Goal: Task Accomplishment & Management: Manage account settings

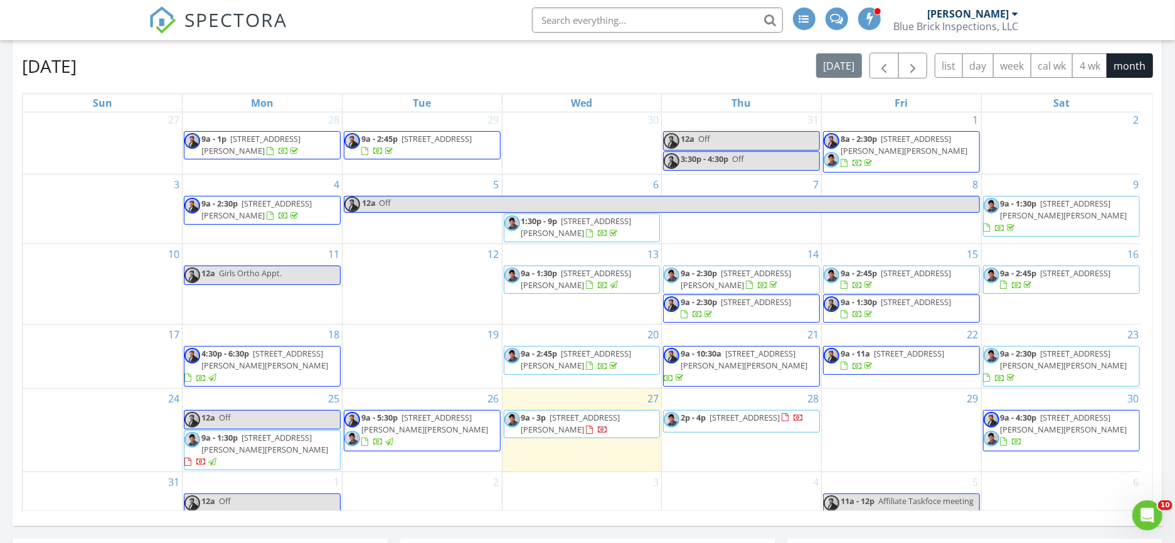
scroll to position [4, 0]
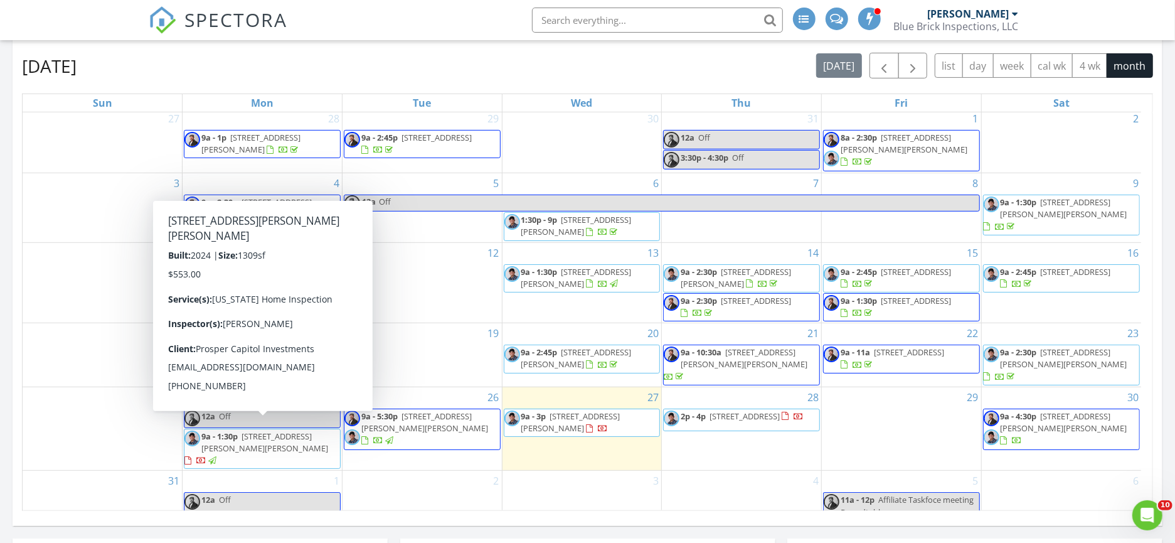
click at [296, 430] on span "700 W Parnell St., Denison 75020" at bounding box center [264, 441] width 127 height 23
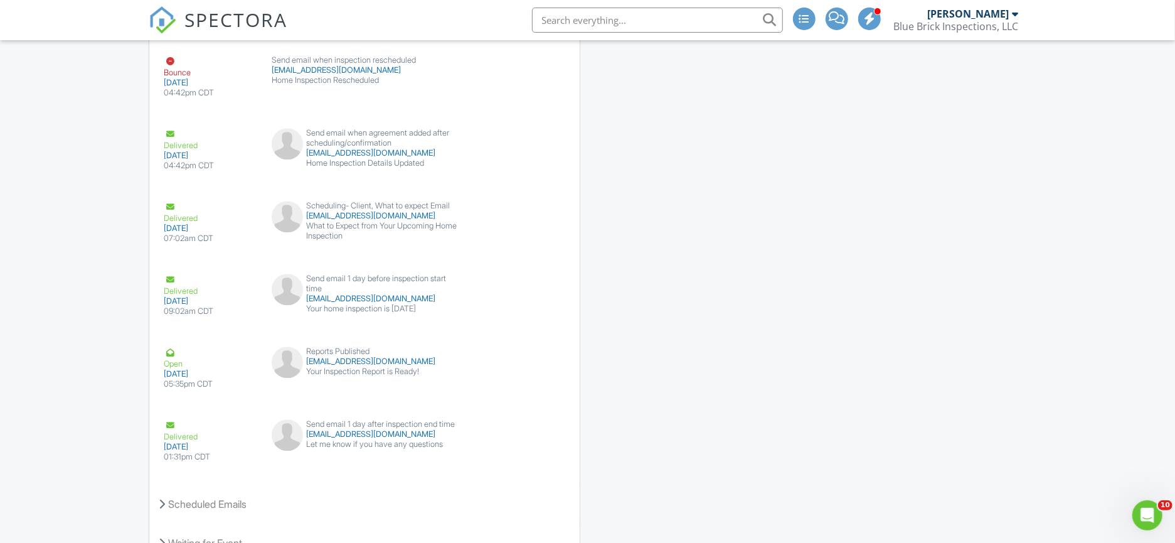
scroll to position [2021, 0]
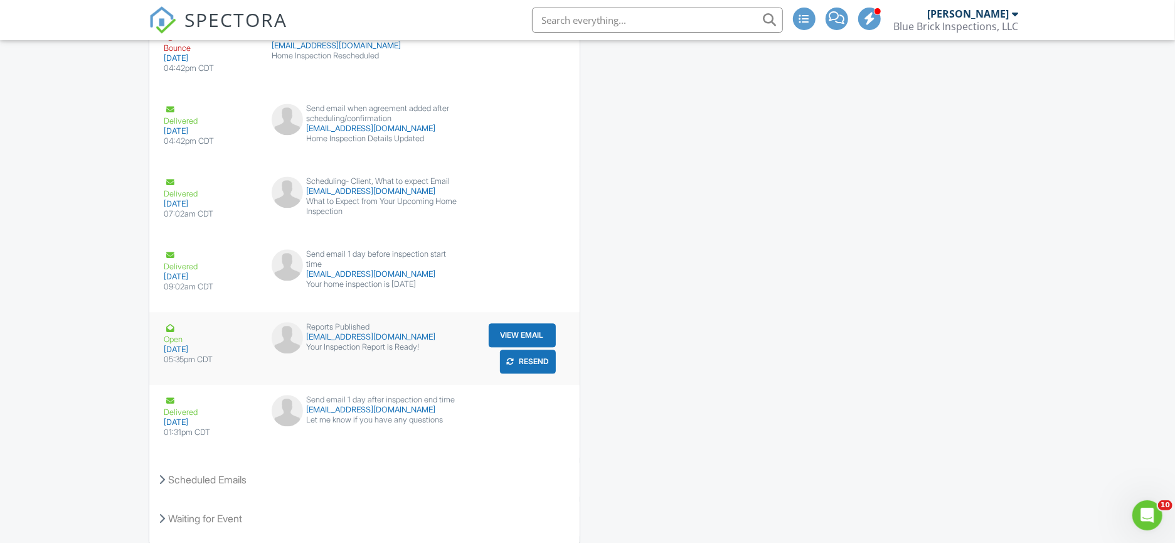
click at [528, 366] on button "Resend" at bounding box center [528, 361] width 56 height 24
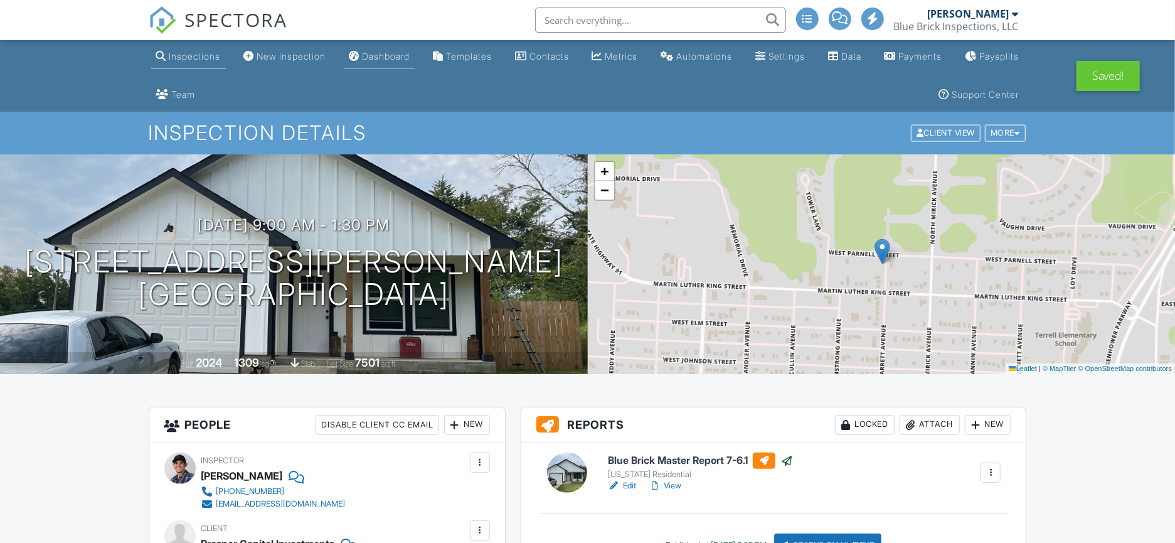
click at [410, 58] on div "Dashboard" at bounding box center [386, 56] width 48 height 11
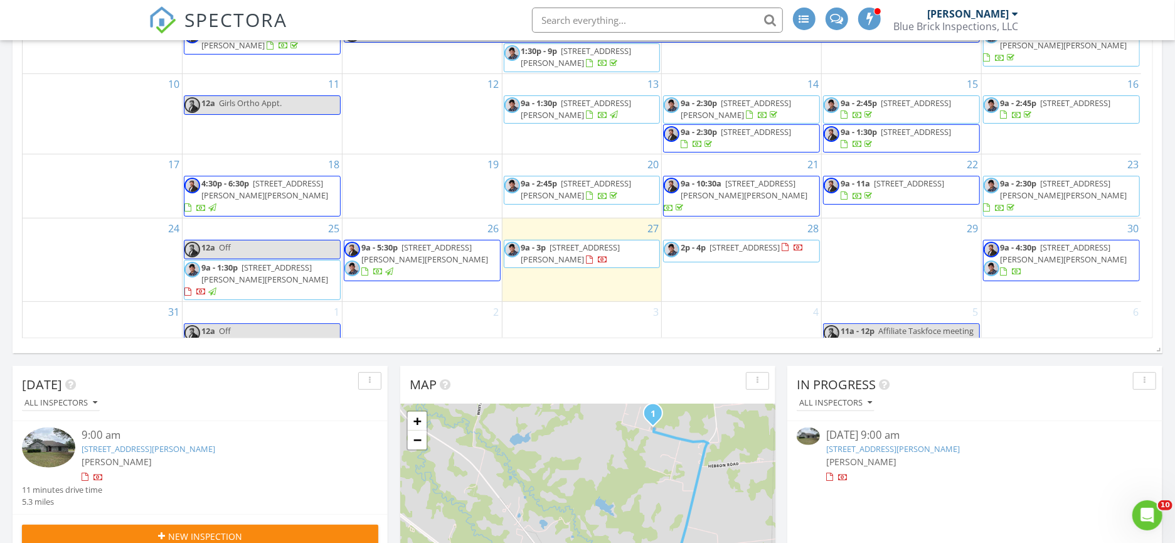
scroll to position [418, 0]
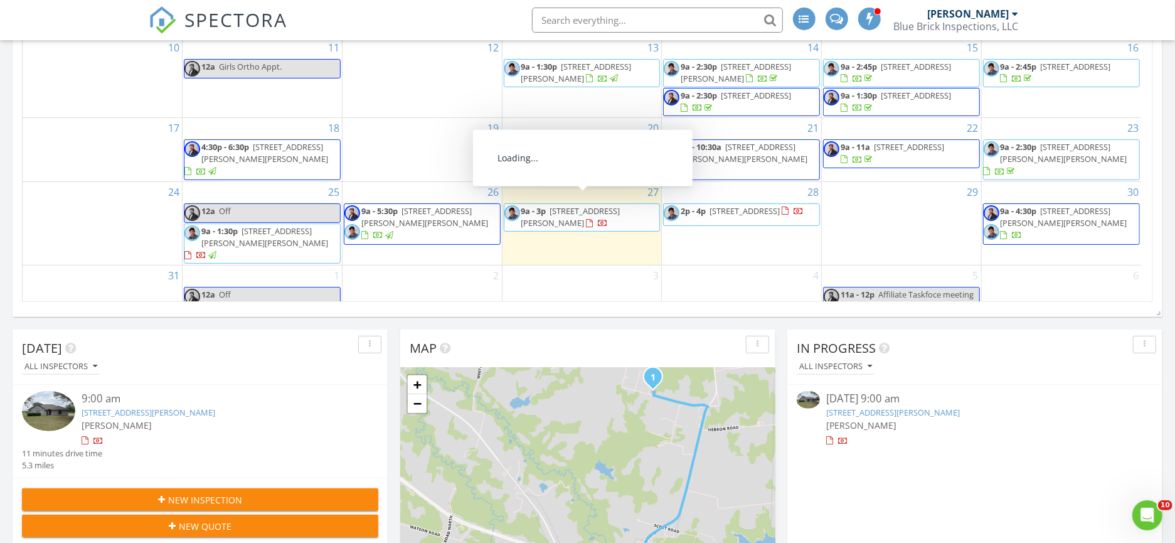
click at [547, 205] on link "9a - 3p 5733 Dugan Chapel Rd, Bells 75414" at bounding box center [570, 216] width 99 height 23
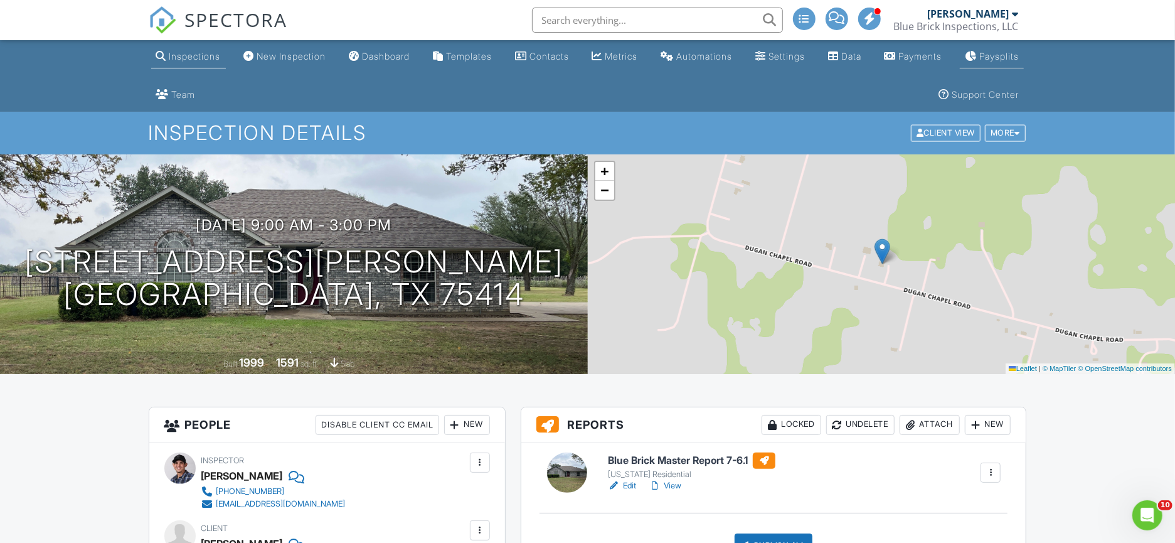
click at [979, 61] on div "Paysplits" at bounding box center [999, 56] width 40 height 11
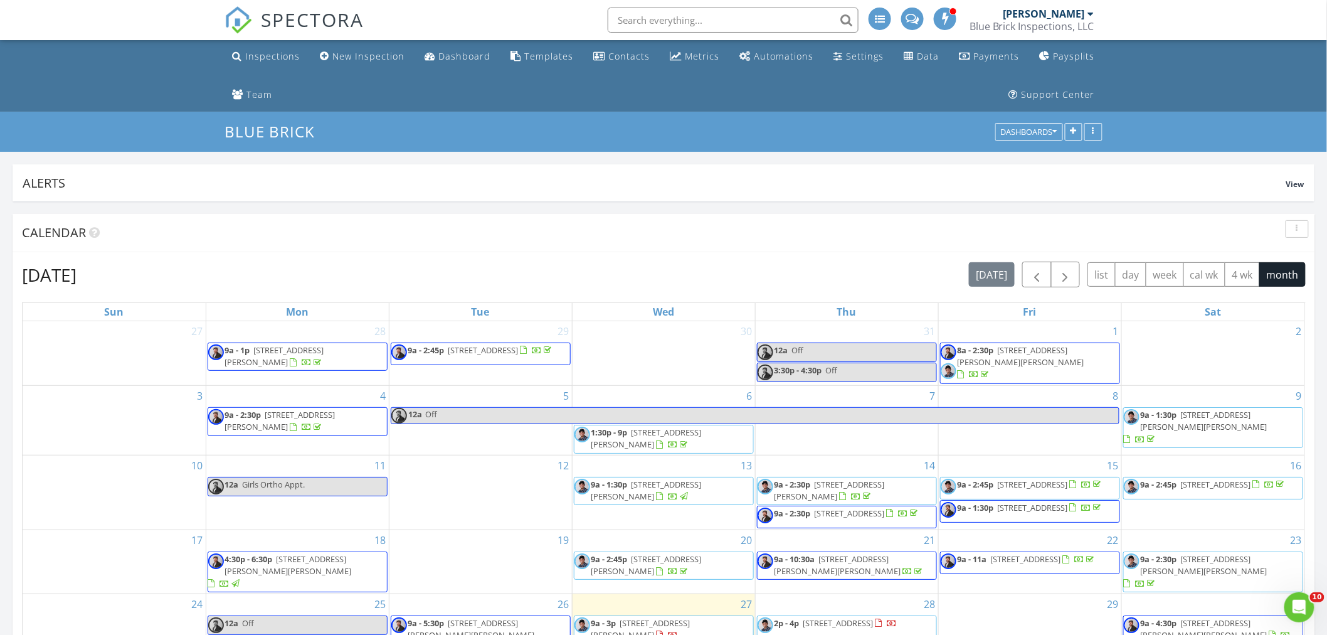
scroll to position [270, 425]
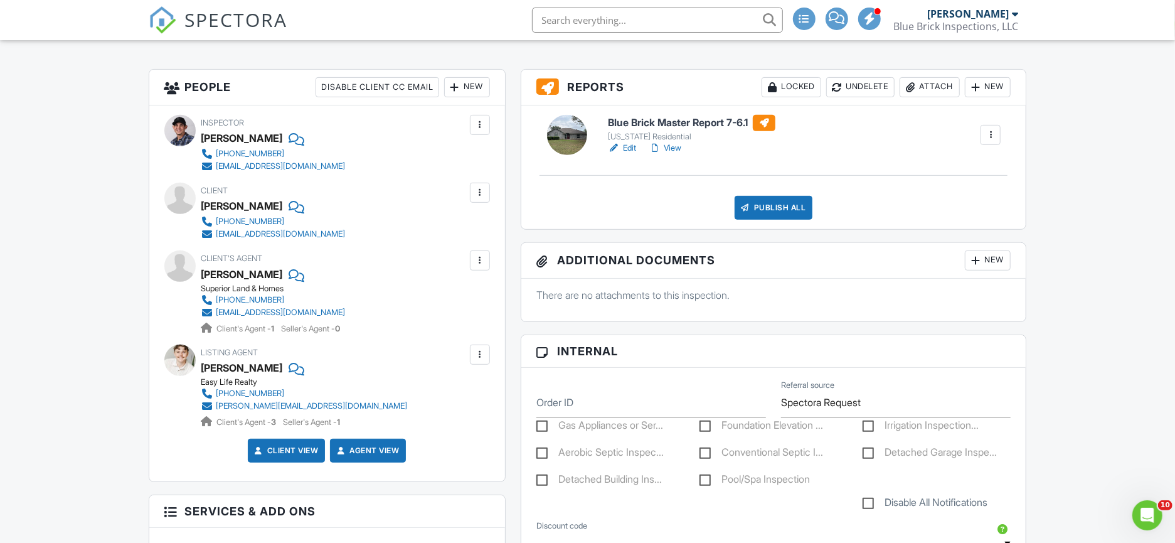
scroll to position [348, 0]
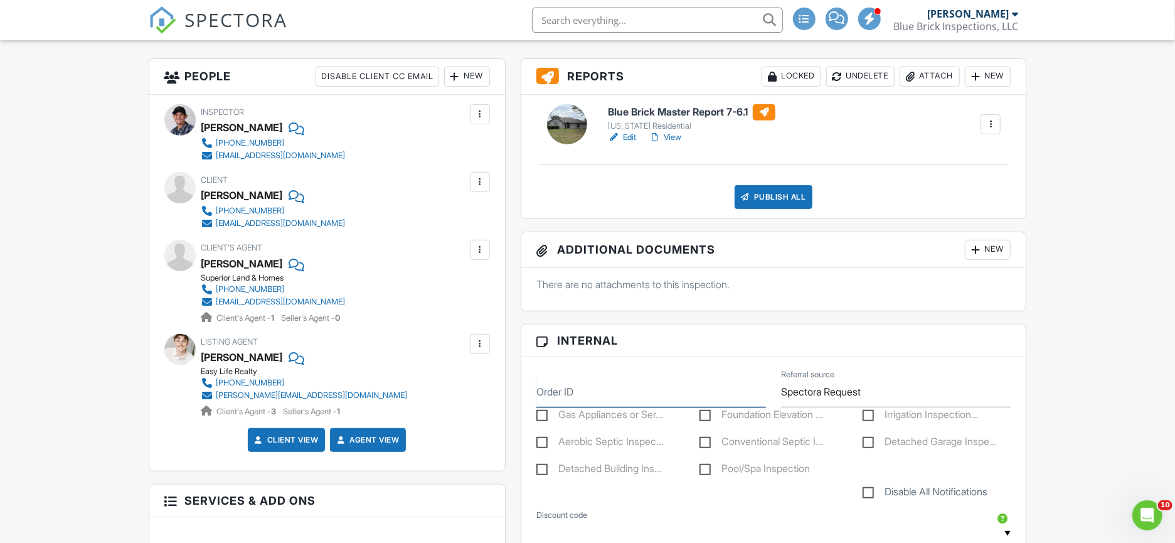
click at [587, 396] on input "Order ID" at bounding box center [651, 391] width 230 height 31
type input "2025340"
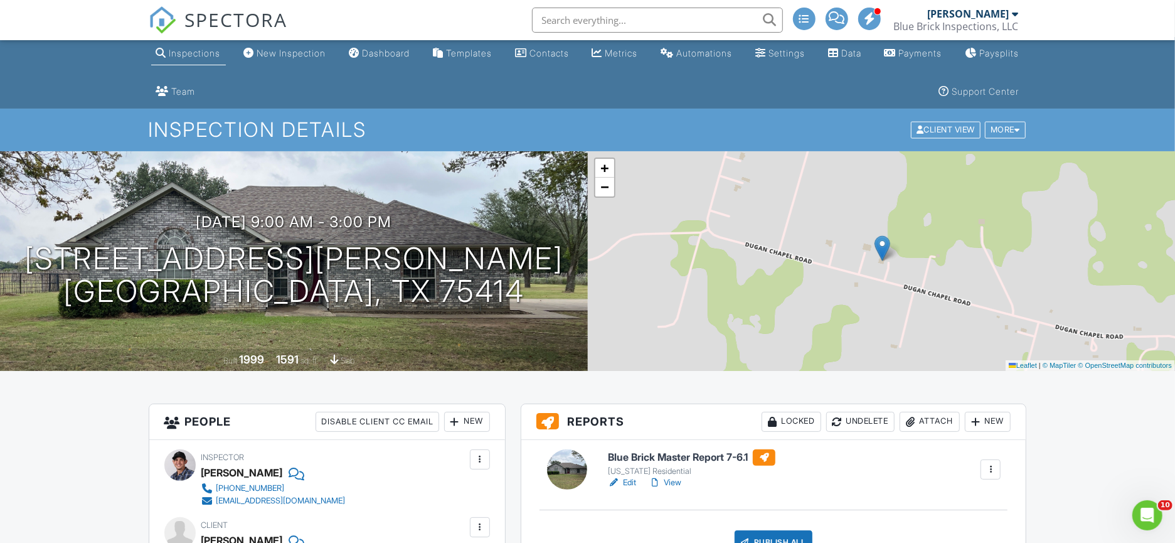
scroll to position [0, 0]
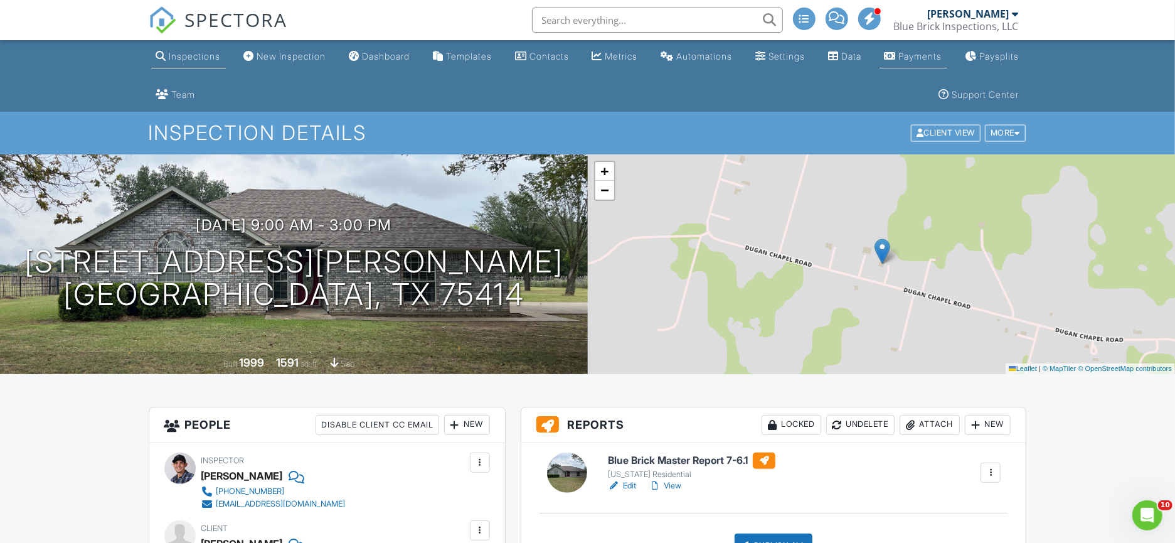
click at [942, 59] on div "Payments" at bounding box center [920, 56] width 43 height 11
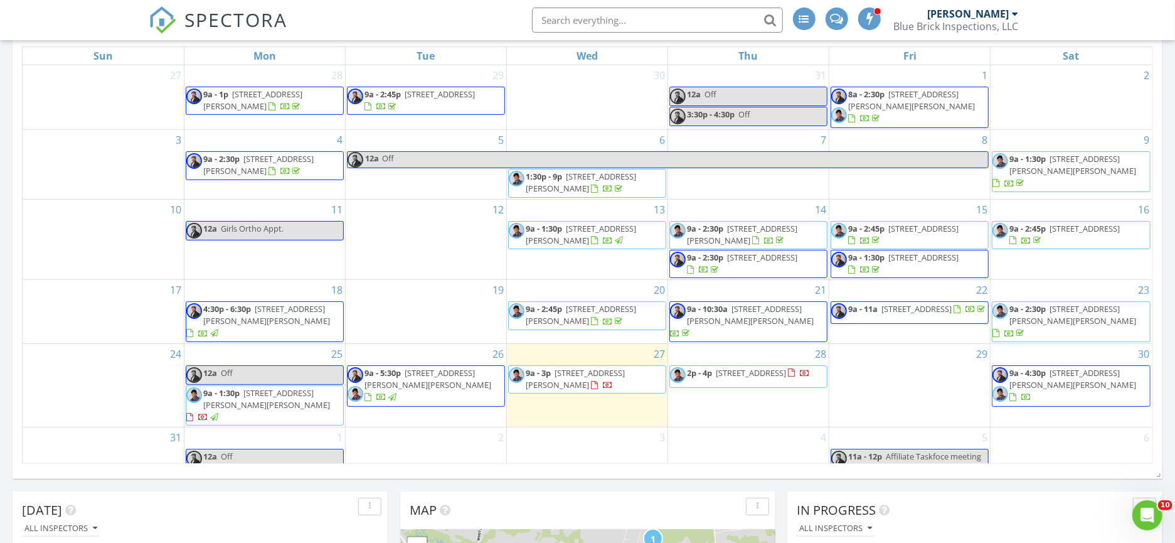
scroll to position [487, 0]
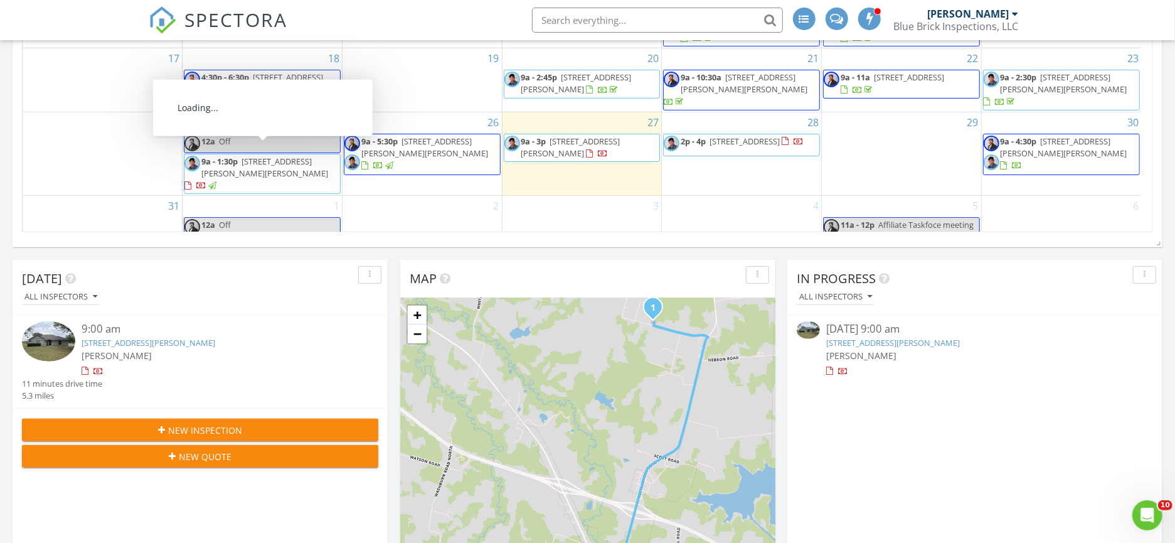
click at [218, 180] on div at bounding box center [201, 186] width 34 height 12
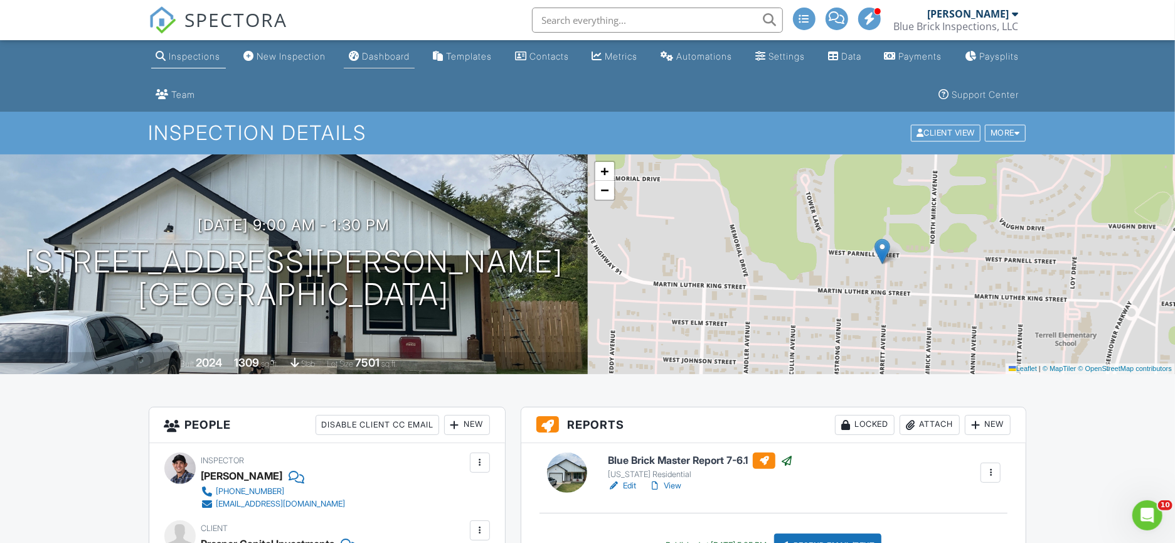
click at [402, 58] on div "Dashboard" at bounding box center [386, 56] width 48 height 11
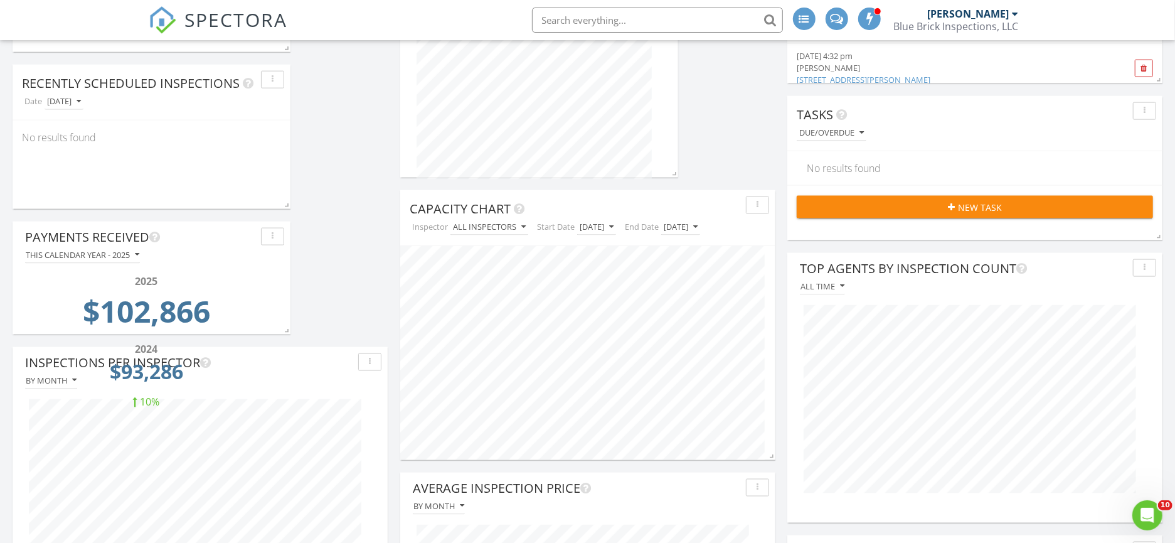
scroll to position [1045, 0]
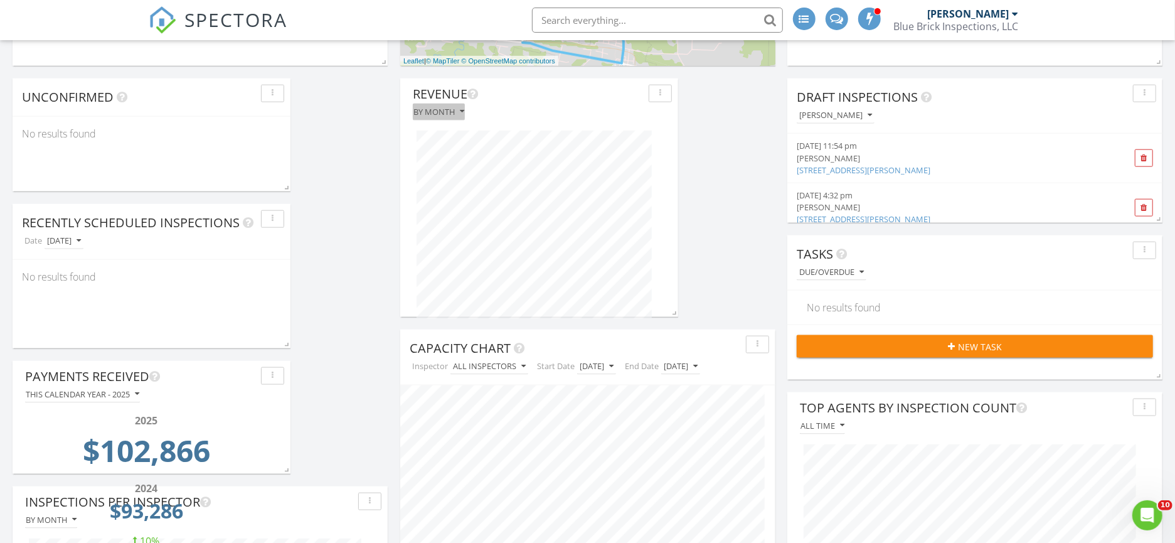
click at [448, 111] on div "By month" at bounding box center [438, 111] width 51 height 9
click at [442, 170] on div "By week" at bounding box center [465, 170] width 85 height 15
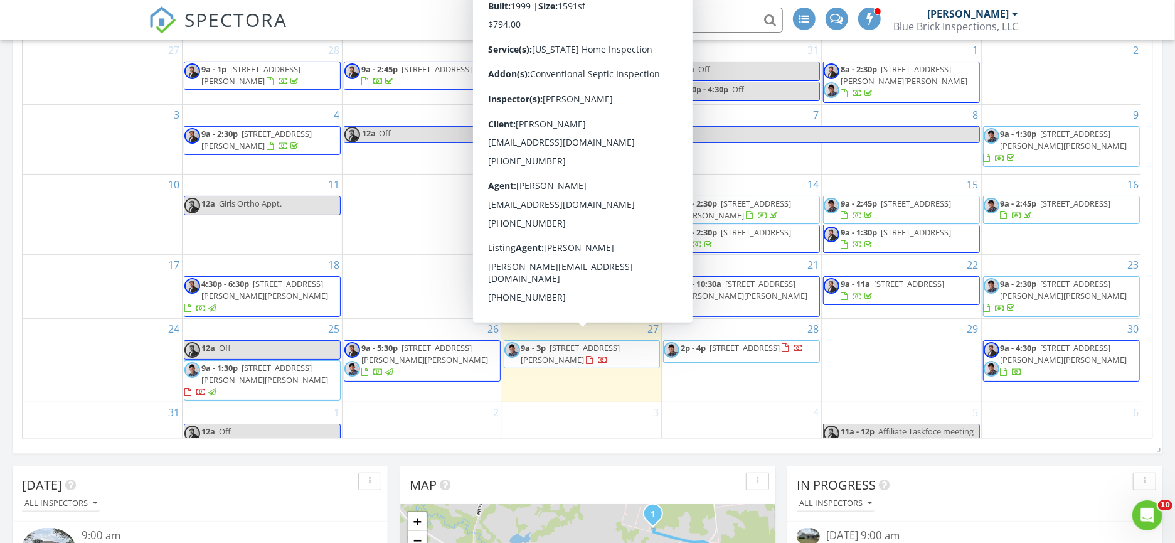
scroll to position [279, 0]
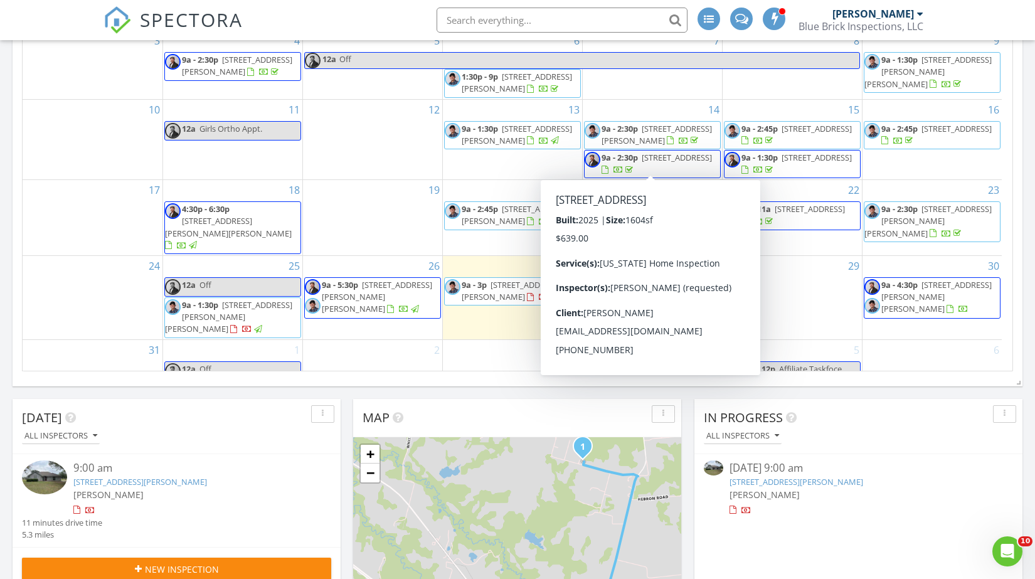
scroll to position [487, 0]
